Goal: Task Accomplishment & Management: Use online tool/utility

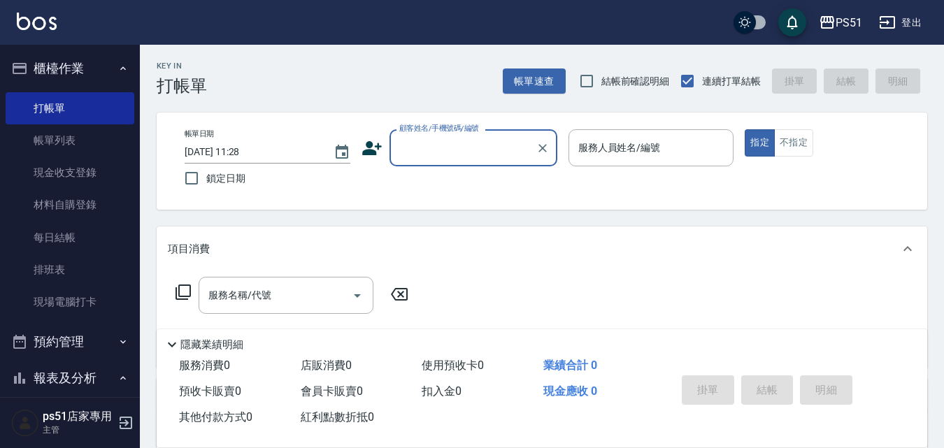
click at [416, 160] on input "顧客姓名/手機號碼/編號" at bounding box center [463, 148] width 134 height 24
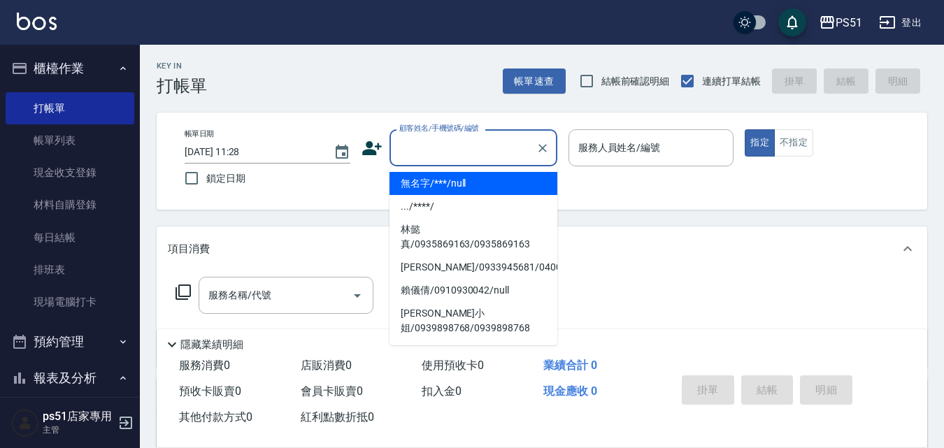
click at [469, 186] on li "無名字/***/null" at bounding box center [473, 183] width 168 height 23
type input "無名字/***/null"
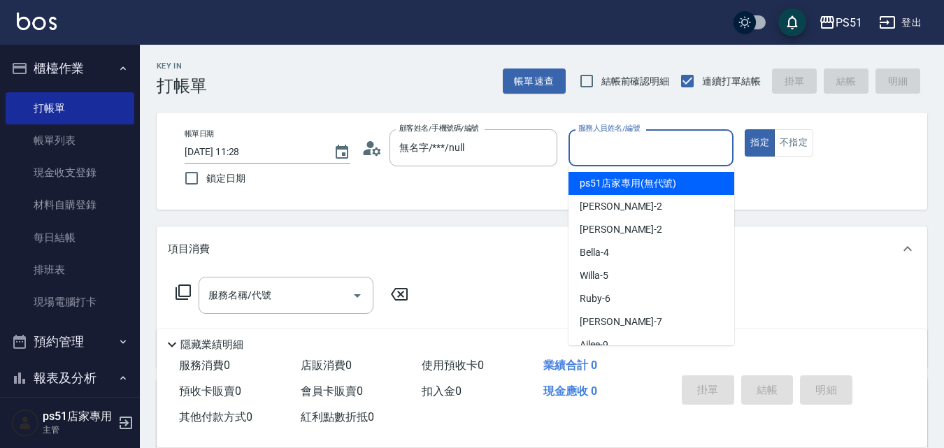
click at [621, 150] on input "服務人員姓名/編號" at bounding box center [651, 148] width 153 height 24
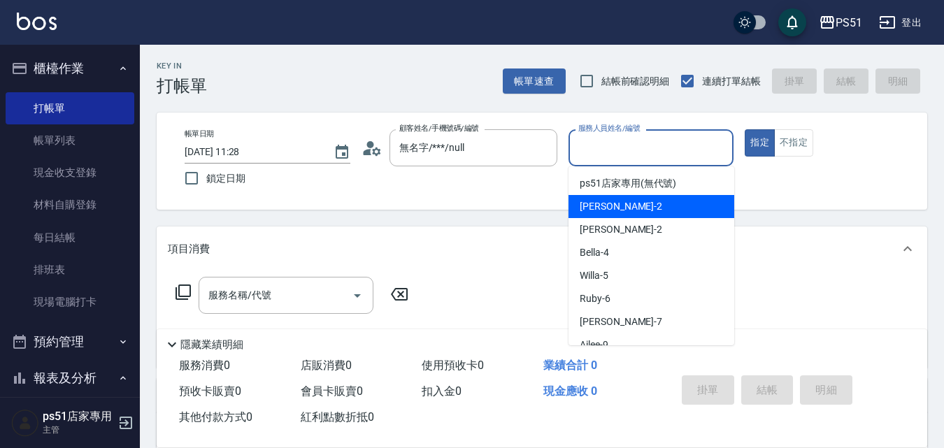
click at [642, 210] on div "[PERSON_NAME] -2" at bounding box center [651, 206] width 166 height 23
type input "[PERSON_NAME]-2"
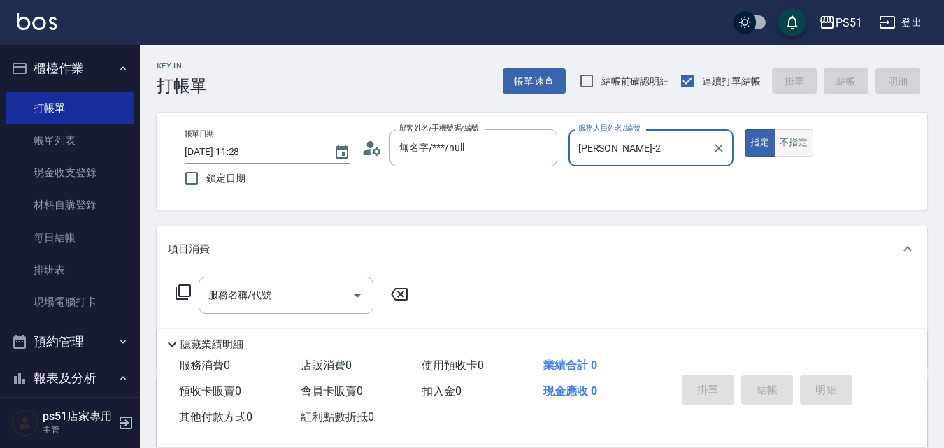
click at [784, 141] on button "不指定" at bounding box center [793, 142] width 39 height 27
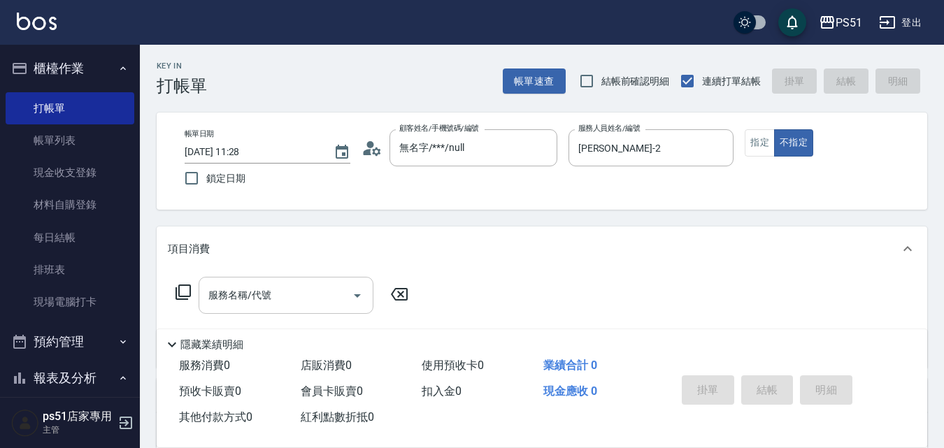
click at [239, 307] on input "服務名稱/代號" at bounding box center [275, 295] width 141 height 24
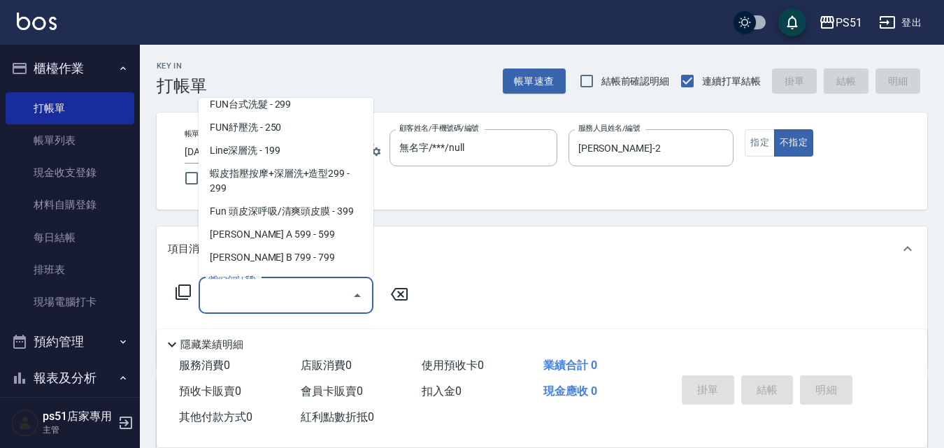
scroll to position [163, 0]
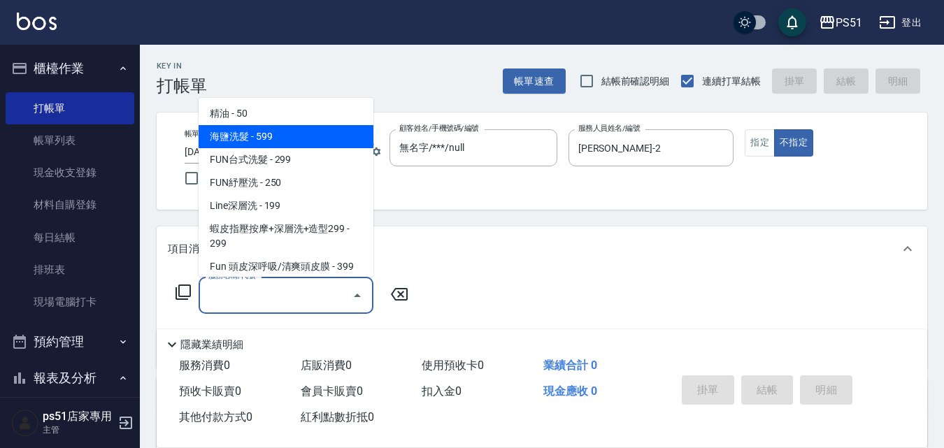
click at [317, 141] on span "海鹽洗髮 - 599" at bounding box center [286, 136] width 175 height 23
type input "海鹽洗髮(110)"
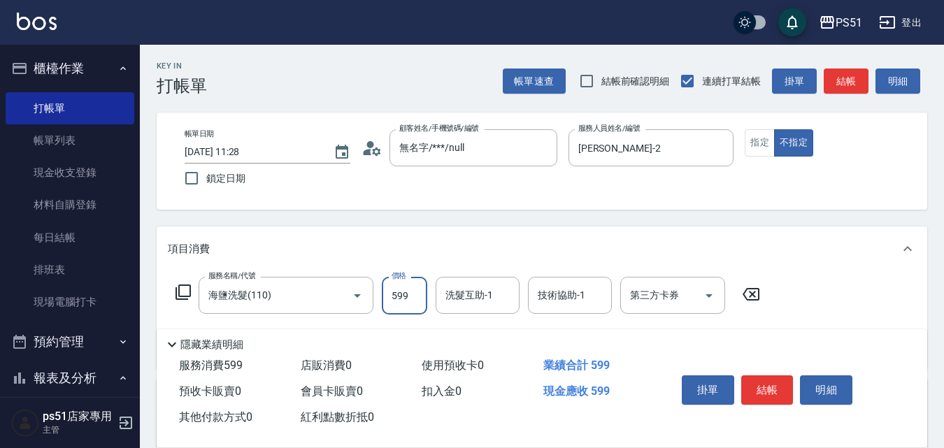
click at [400, 315] on input "599" at bounding box center [404, 296] width 45 height 38
type input "499"
click at [764, 379] on button "結帳" at bounding box center [767, 389] width 52 height 29
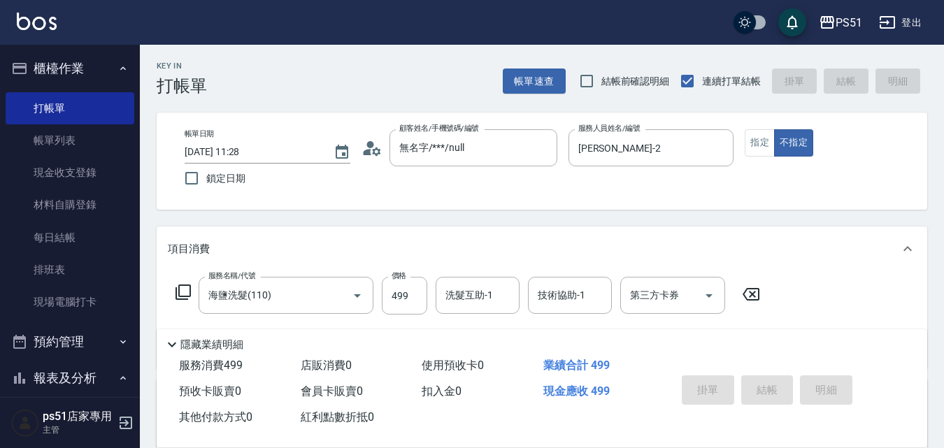
type input "[DATE] 12:36"
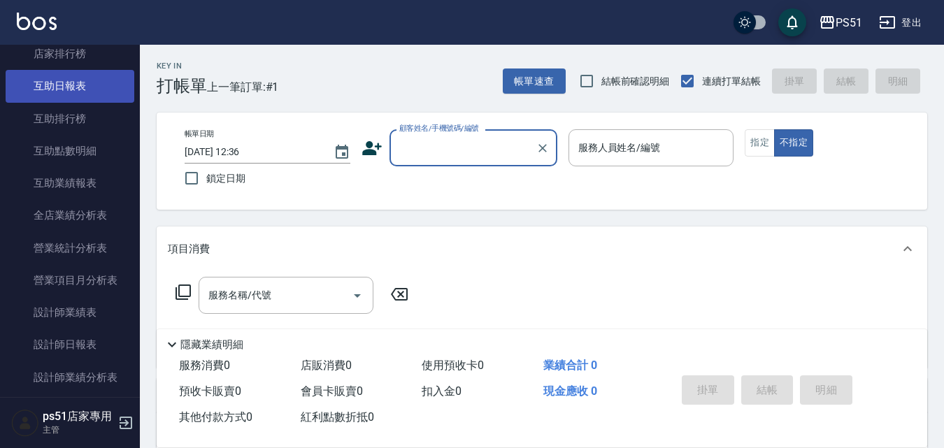
scroll to position [489, 0]
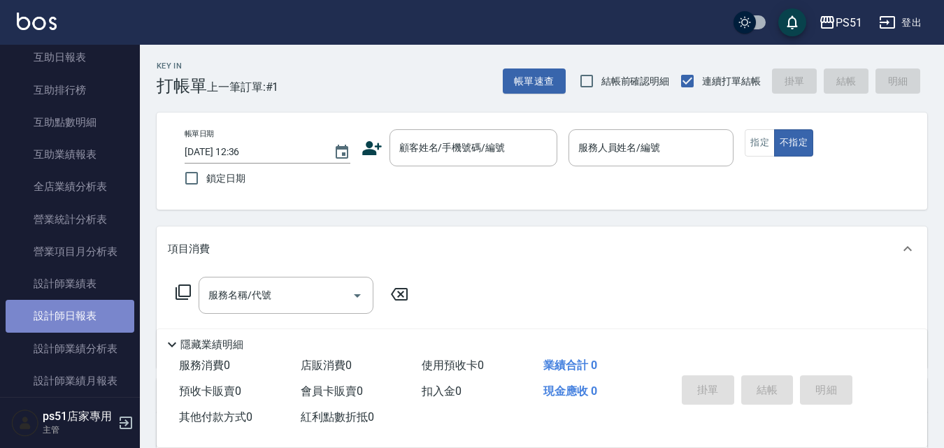
click at [88, 321] on link "設計師日報表" at bounding box center [70, 316] width 129 height 32
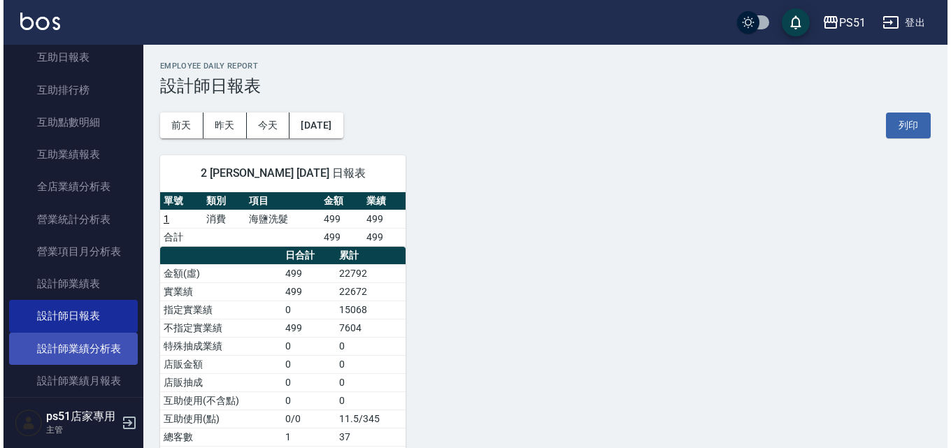
scroll to position [652, 0]
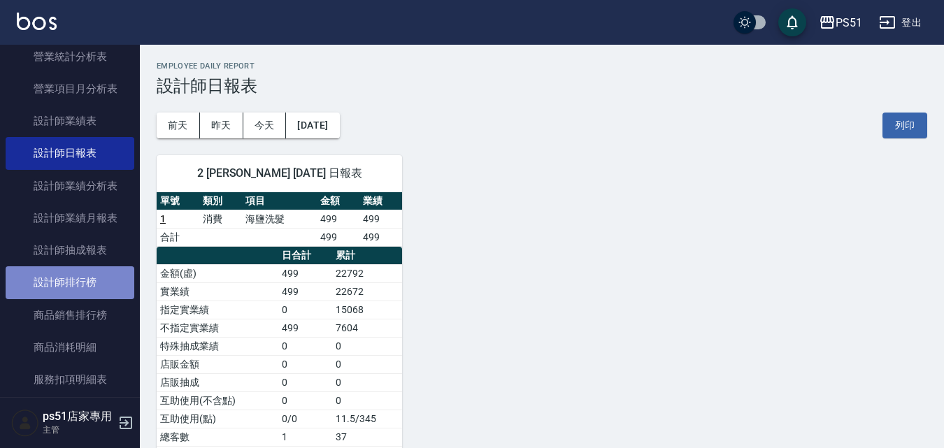
click at [87, 284] on link "設計師排行榜" at bounding box center [70, 282] width 129 height 32
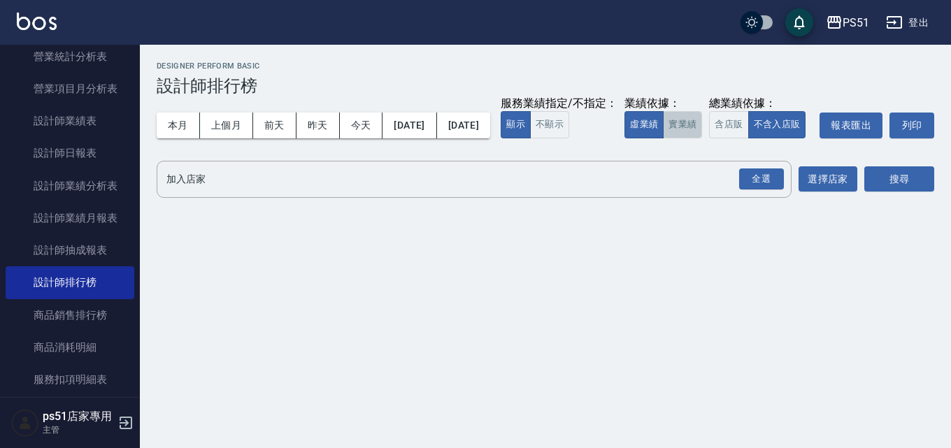
drag, startPoint x: 351, startPoint y: 168, endPoint x: 678, endPoint y: 185, distance: 326.9
click at [663, 138] on button "實業績" at bounding box center [682, 124] width 39 height 27
click at [768, 190] on div "全選" at bounding box center [761, 180] width 45 height 22
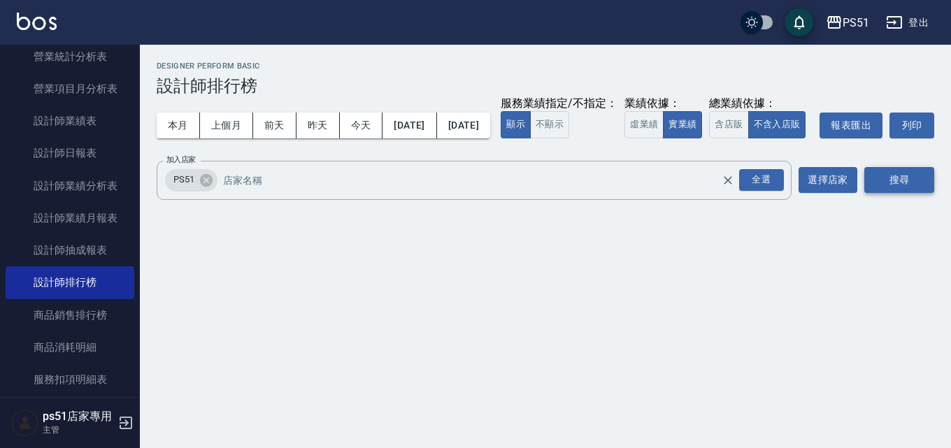
click at [887, 193] on button "搜尋" at bounding box center [899, 180] width 70 height 26
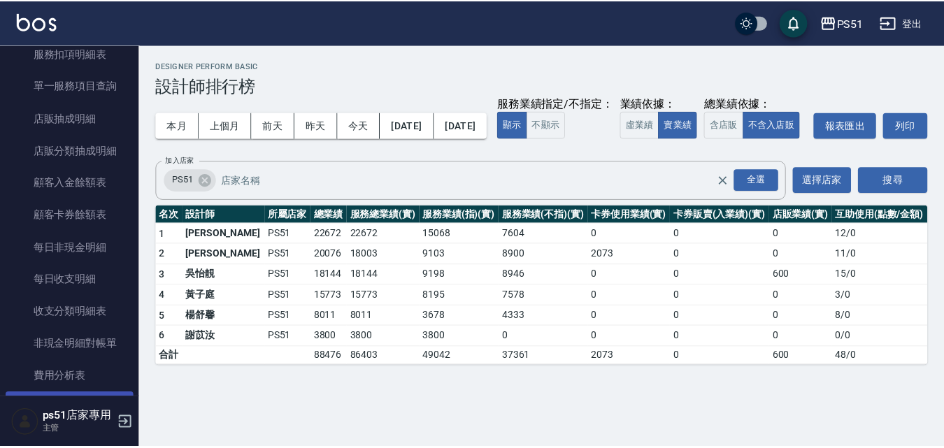
scroll to position [816, 0]
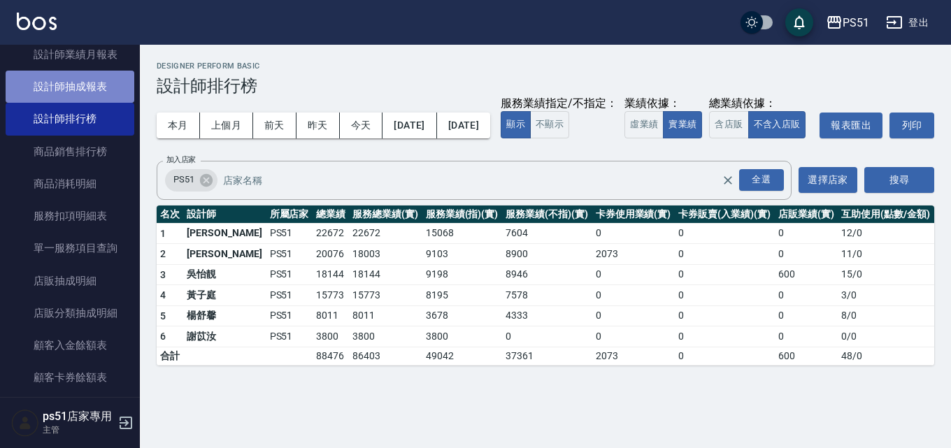
click at [92, 87] on link "設計師抽成報表" at bounding box center [70, 87] width 129 height 32
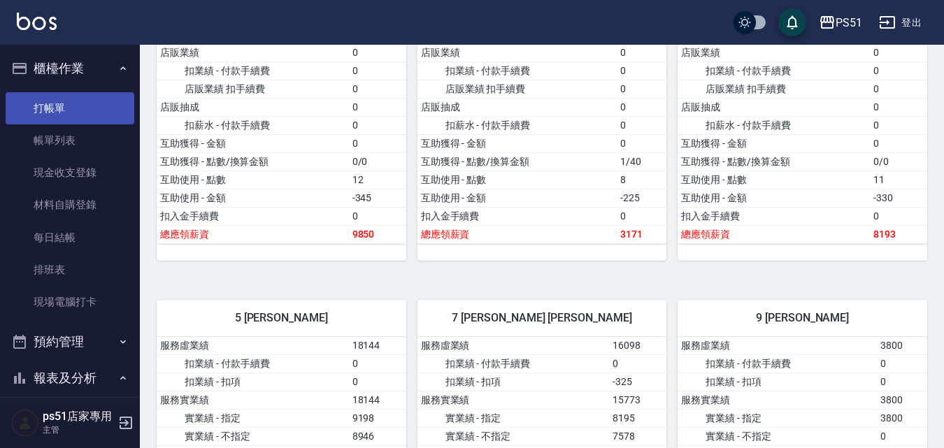
click at [85, 116] on link "打帳單" at bounding box center [70, 108] width 129 height 32
